Goal: Information Seeking & Learning: Learn about a topic

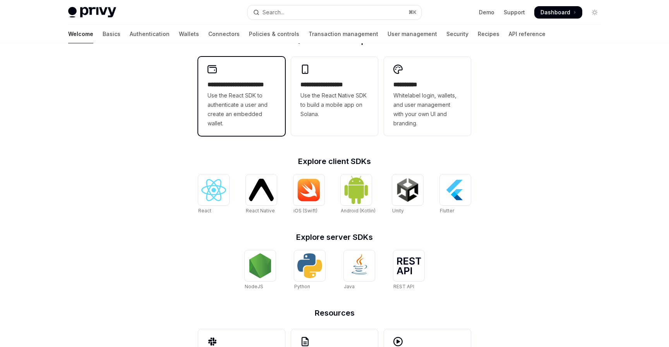
scroll to position [204, 0]
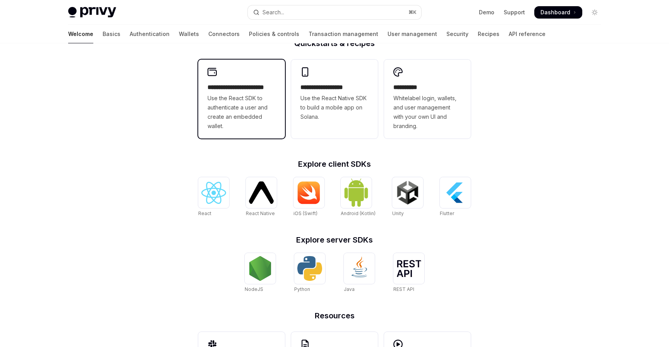
click at [241, 114] on span "Use the React SDK to authenticate a user and create an embedded wallet." at bounding box center [241, 112] width 68 height 37
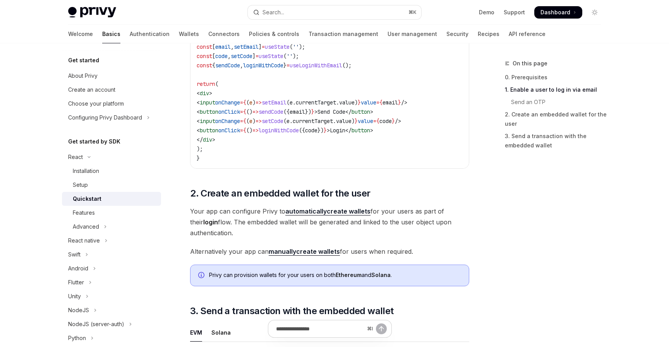
scroll to position [518, 0]
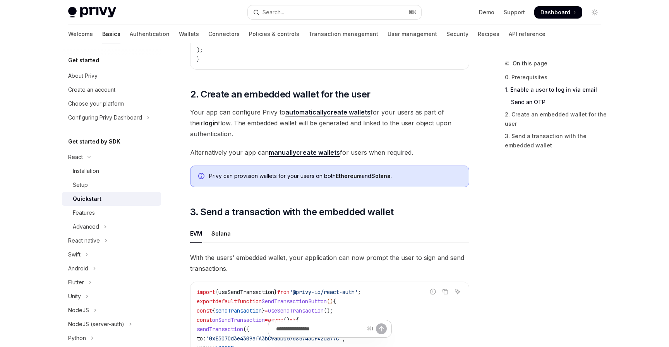
click at [487, 17] on ul "Demo Support Dashboard Dashboard" at bounding box center [530, 12] width 103 height 12
click at [491, 10] on link "Demo" at bounding box center [486, 13] width 15 height 8
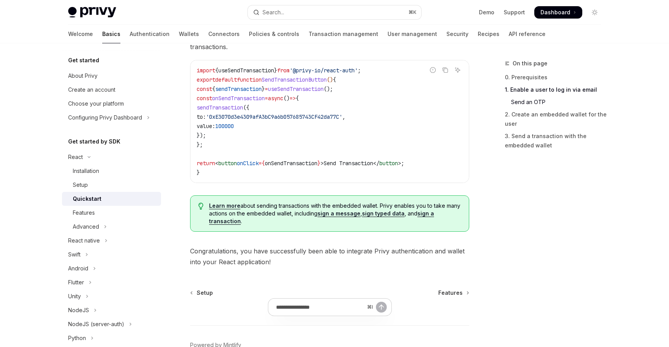
scroll to position [788, 0]
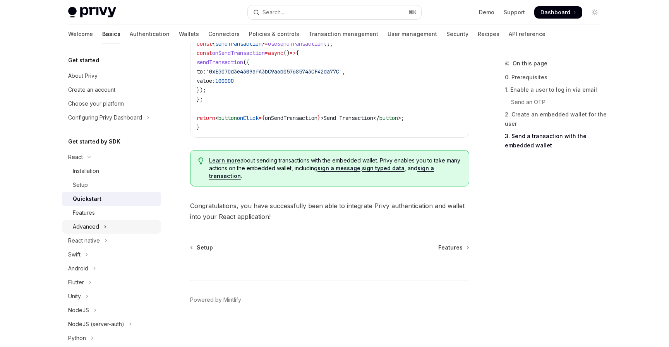
click at [90, 228] on div "Advanced" at bounding box center [86, 226] width 26 height 9
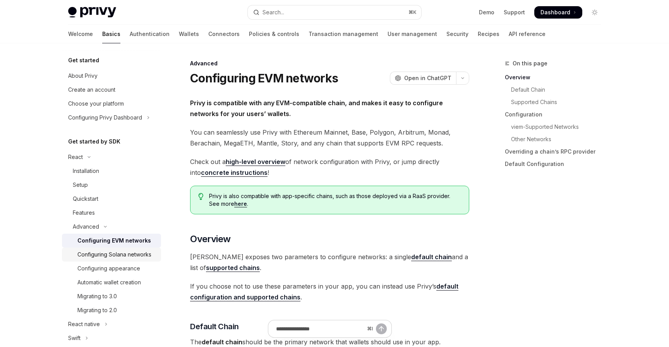
click at [127, 253] on div "Configuring Solana networks" at bounding box center [114, 254] width 74 height 9
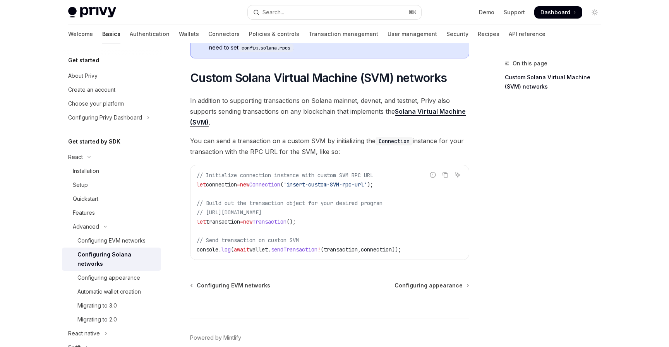
scroll to position [385, 0]
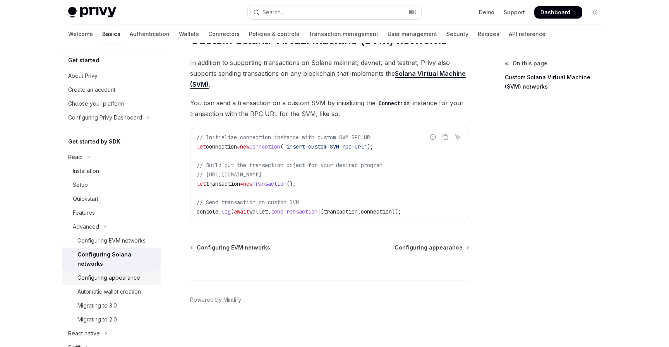
click at [134, 273] on div "Configuring appearance" at bounding box center [108, 277] width 63 height 9
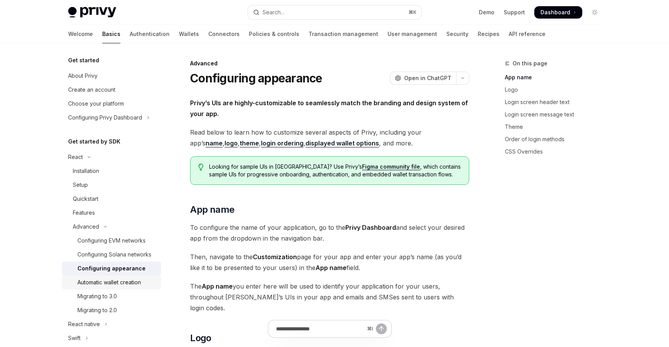
click at [128, 282] on div "Automatic wallet creation" at bounding box center [108, 282] width 63 height 9
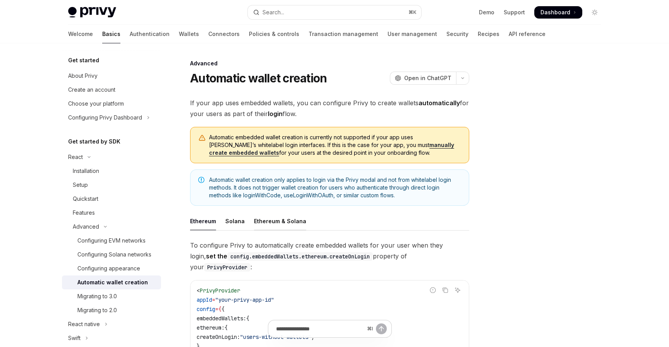
scroll to position [18, 0]
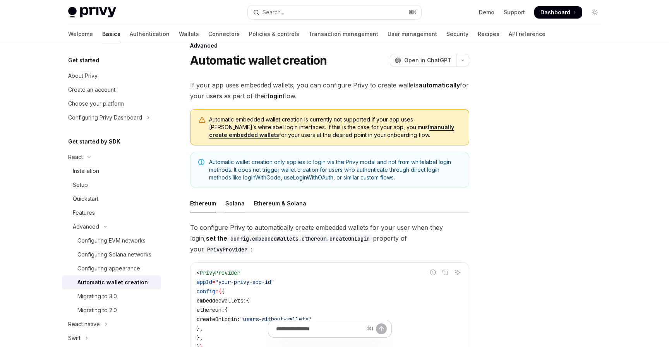
click at [241, 201] on div "Solana" at bounding box center [234, 203] width 19 height 18
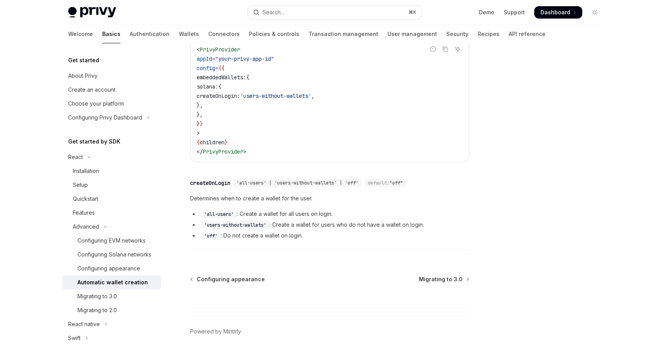
scroll to position [231, 0]
click at [113, 292] on div "Migrating to 3.0" at bounding box center [96, 296] width 39 height 9
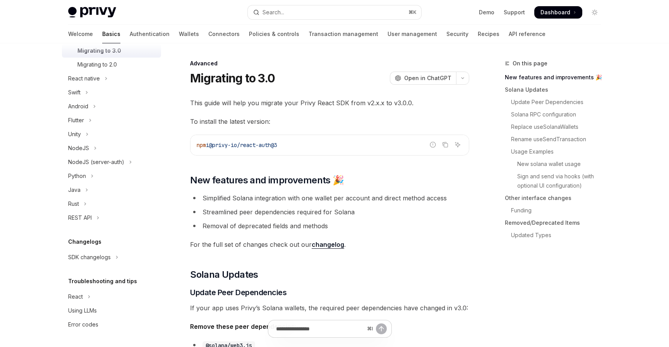
click at [84, 20] on div "Privy Docs home page Search... ⌘ K Demo Support Dashboard Dashboard Search..." at bounding box center [334, 12] width 532 height 25
click at [91, 15] on img at bounding box center [92, 12] width 48 height 11
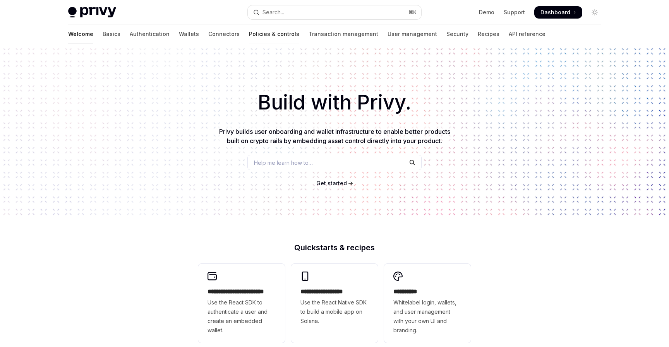
click at [249, 33] on link "Policies & controls" at bounding box center [274, 34] width 50 height 19
type textarea "*"
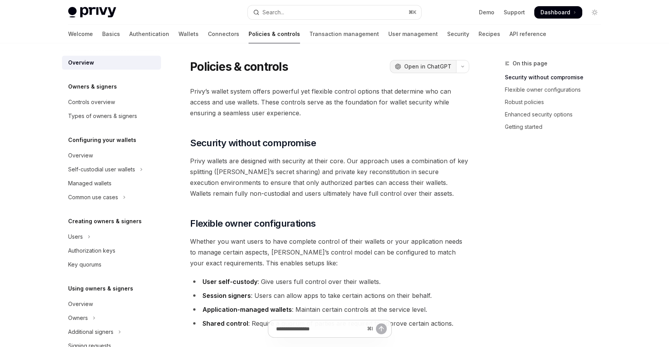
click at [420, 68] on span "Open in ChatGPT" at bounding box center [427, 67] width 47 height 8
